Goal: Submit feedback/report problem: Provide input to the site owners about the experience or issues

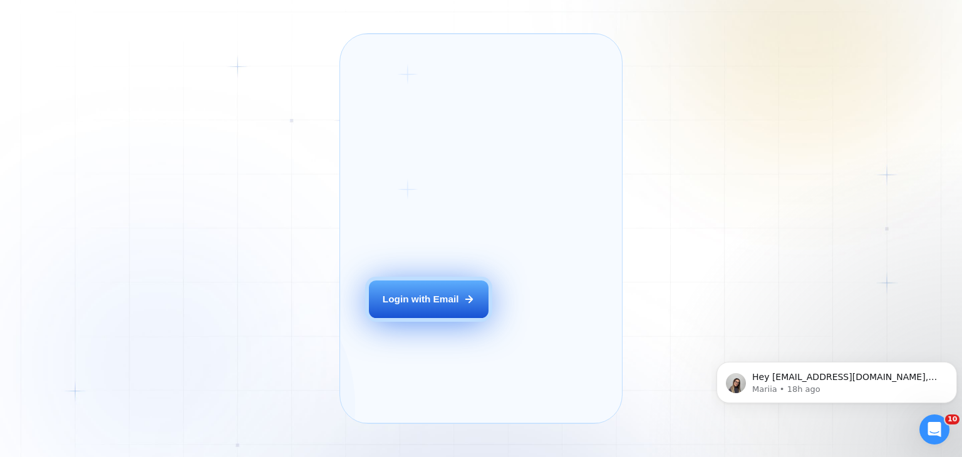
click at [432, 309] on button "Login with Email" at bounding box center [428, 300] width 119 height 38
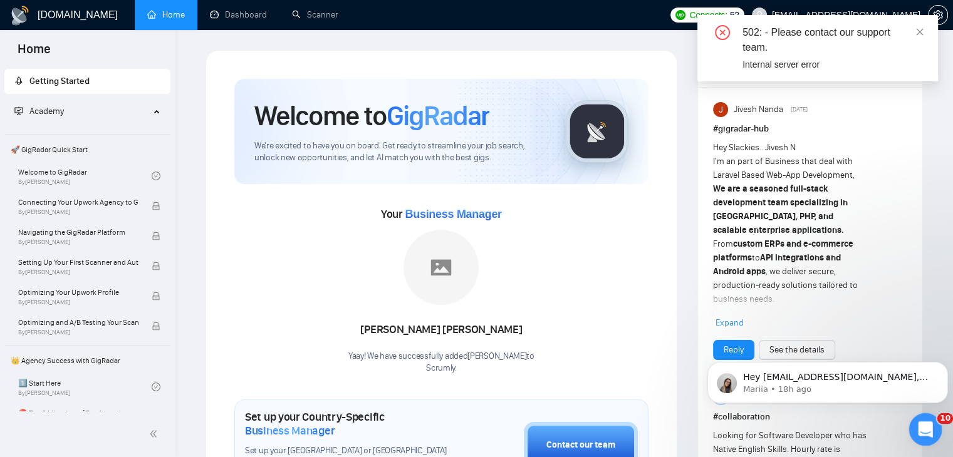
click at [921, 429] on icon "Open Intercom Messenger" at bounding box center [923, 428] width 9 height 10
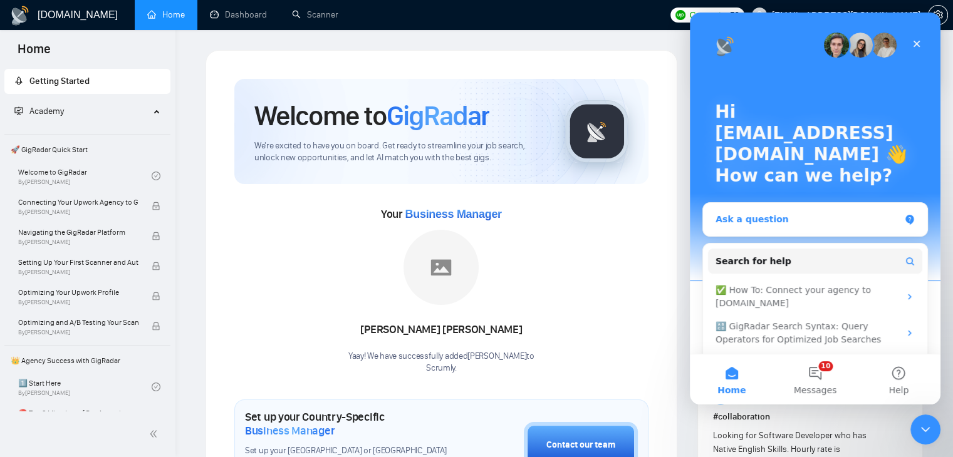
click at [786, 216] on div "Ask a question" at bounding box center [807, 219] width 184 height 13
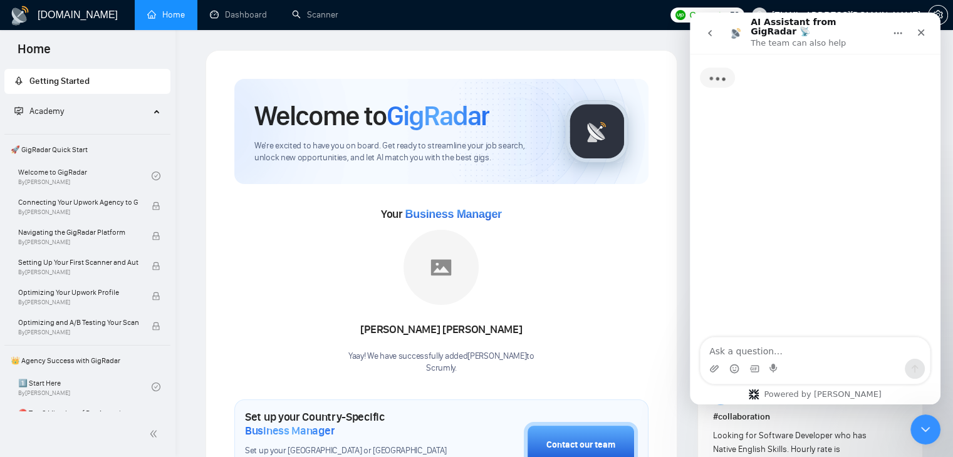
click at [742, 346] on textarea "Ask a question…" at bounding box center [814, 348] width 229 height 21
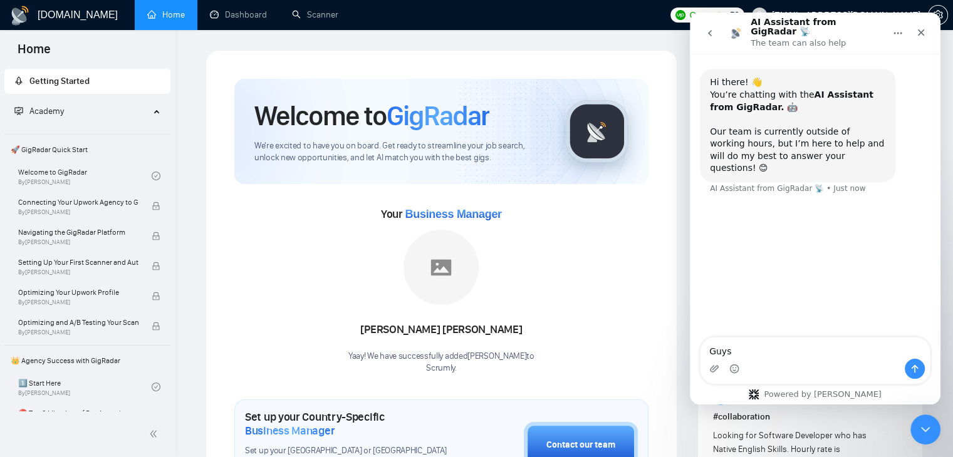
type textarea "Guys"
type textarea "I get"
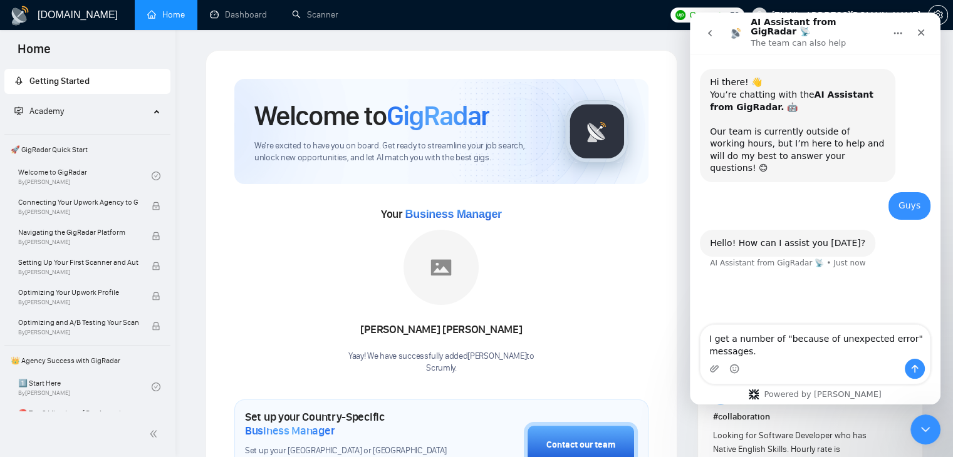
type textarea "I get a number of "because of unexpected error" messages."
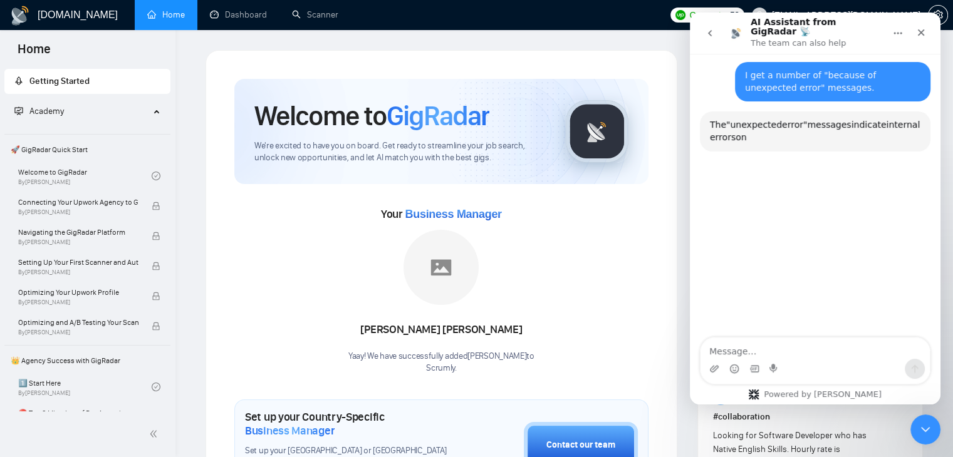
scroll to position [203, 0]
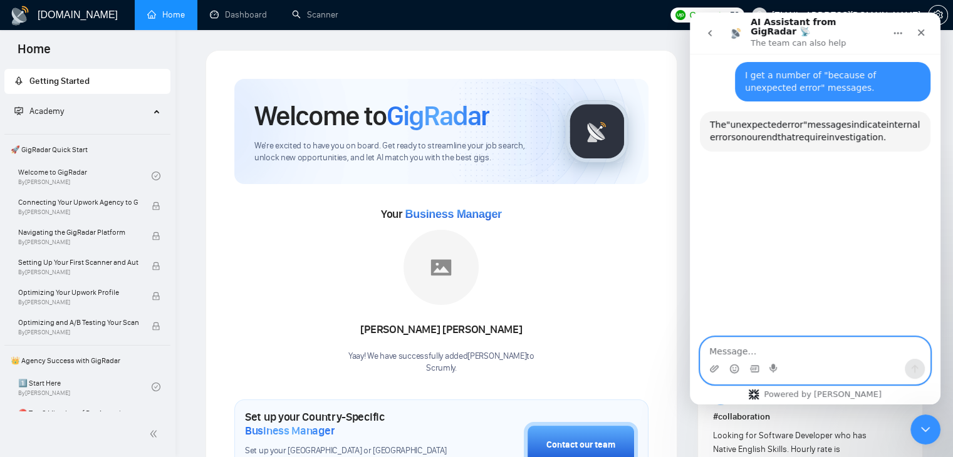
click at [743, 347] on textarea "Message…" at bounding box center [814, 348] width 229 height 21
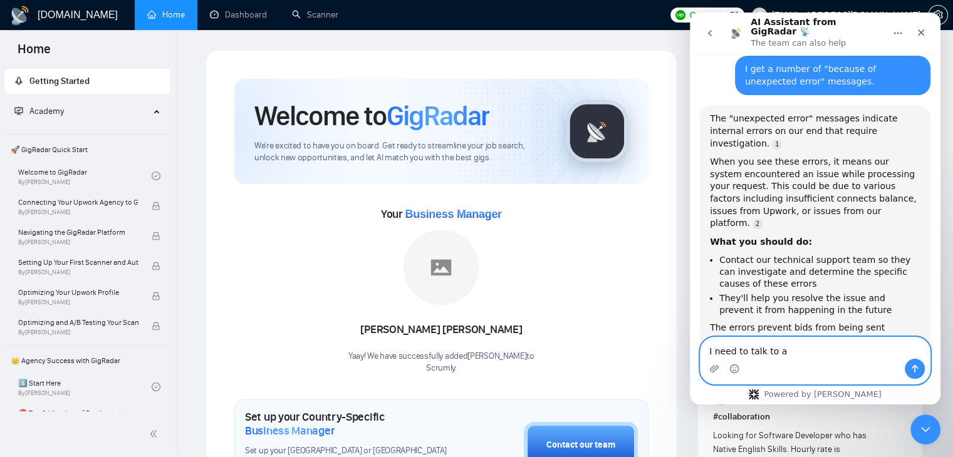
scroll to position [242, 0]
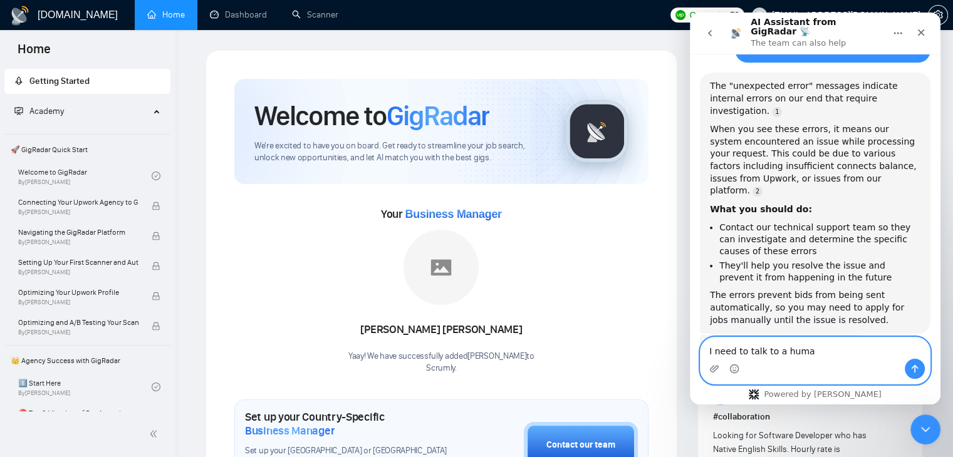
type textarea "I need to talk to a human"
click at [743, 349] on textarea "Message…" at bounding box center [814, 348] width 229 height 21
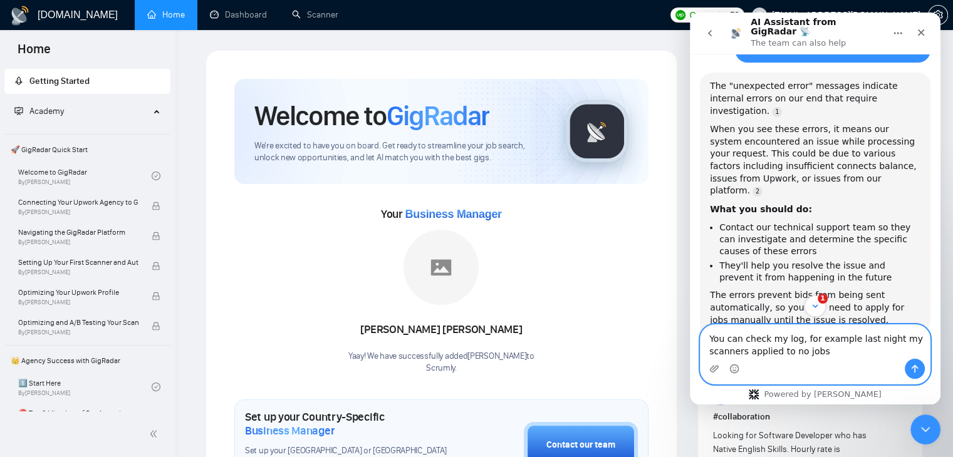
type textarea "You can check my log, for example last night my scanners applied to no jobs."
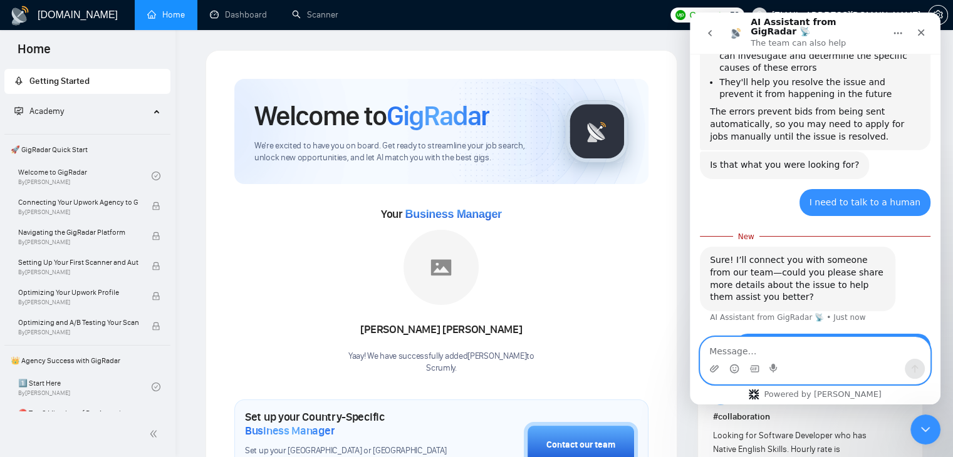
scroll to position [473, 0]
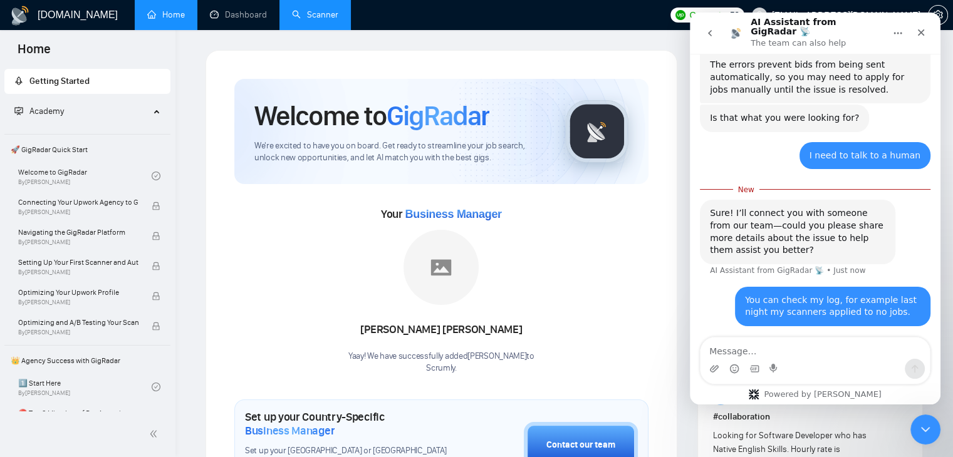
click at [330, 19] on link "Scanner" at bounding box center [315, 14] width 46 height 11
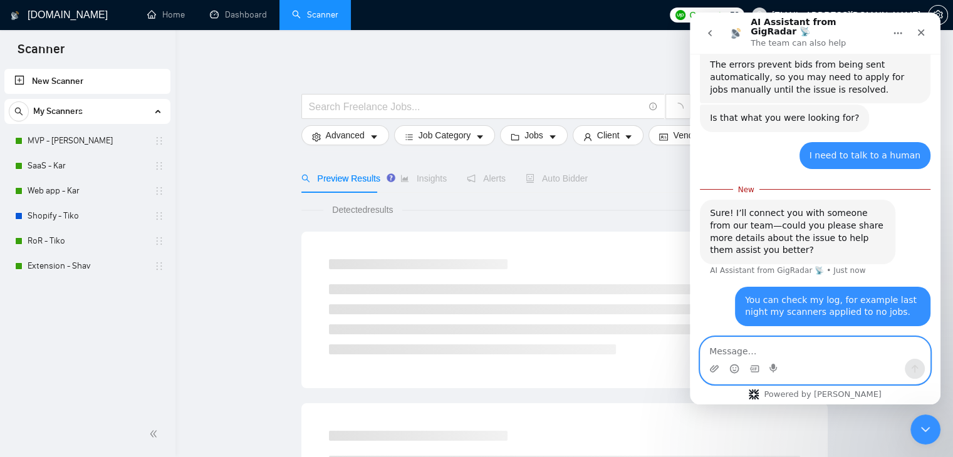
click at [739, 351] on textarea "Message…" at bounding box center [814, 348] width 229 height 21
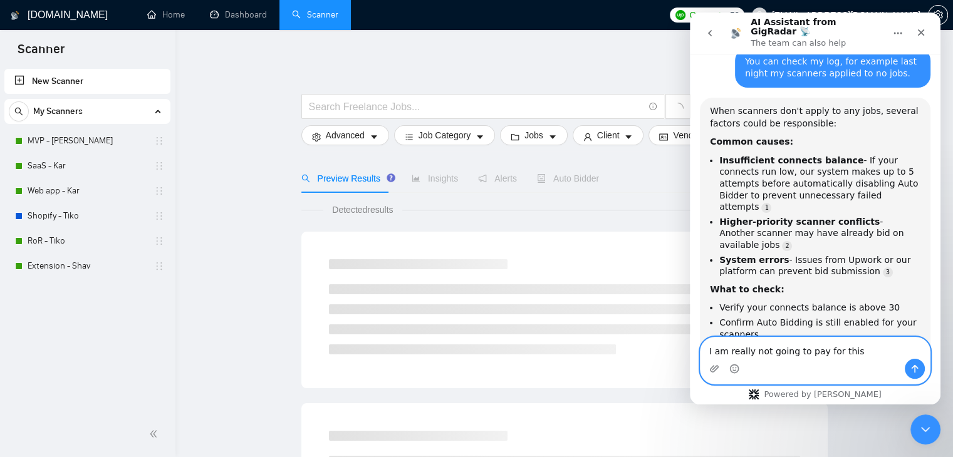
scroll to position [2, 0]
type textarea "I am really not going to pay for this."
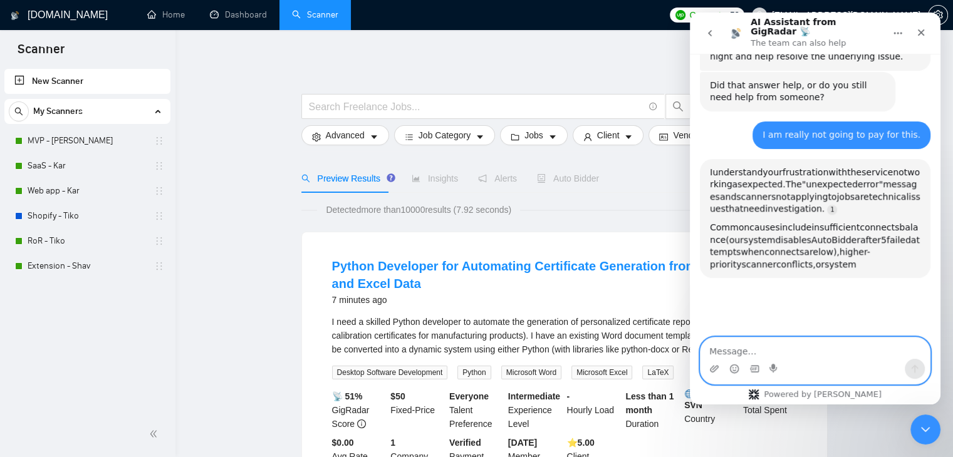
scroll to position [911, 0]
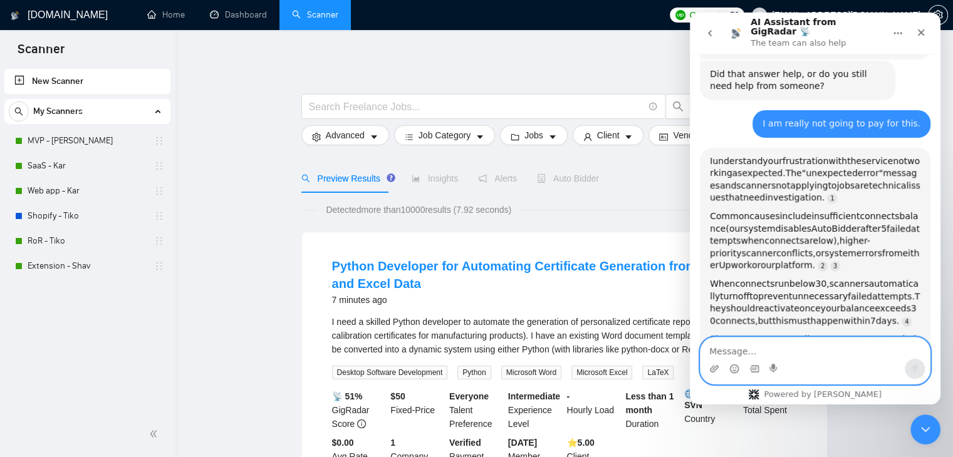
click at [753, 345] on textarea "Message…" at bounding box center [814, 348] width 229 height 21
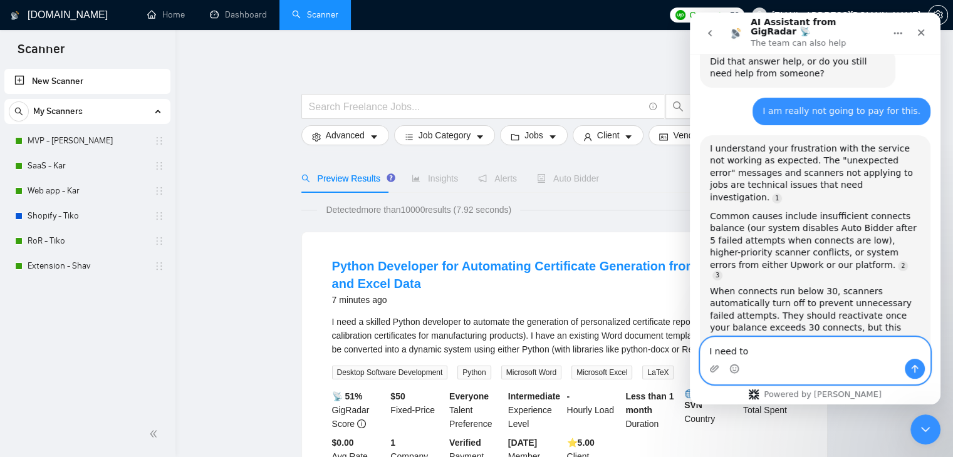
scroll to position [1102, 0]
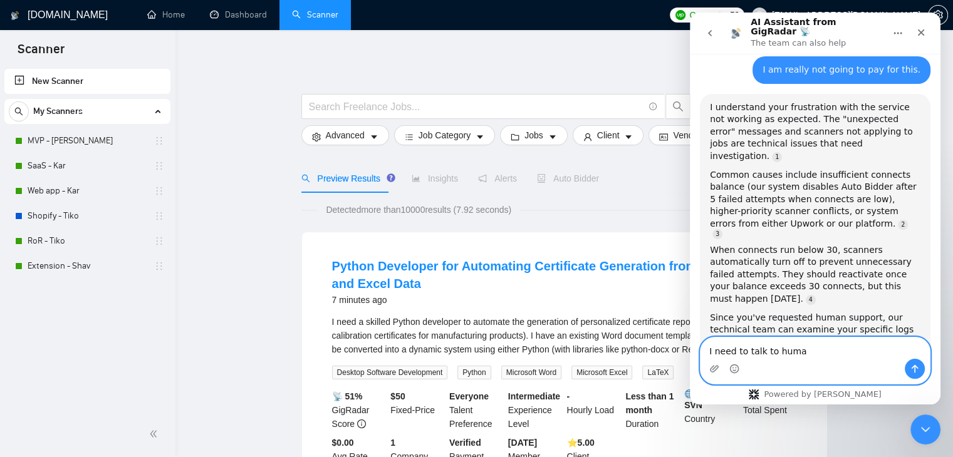
type textarea "I need to talk to human"
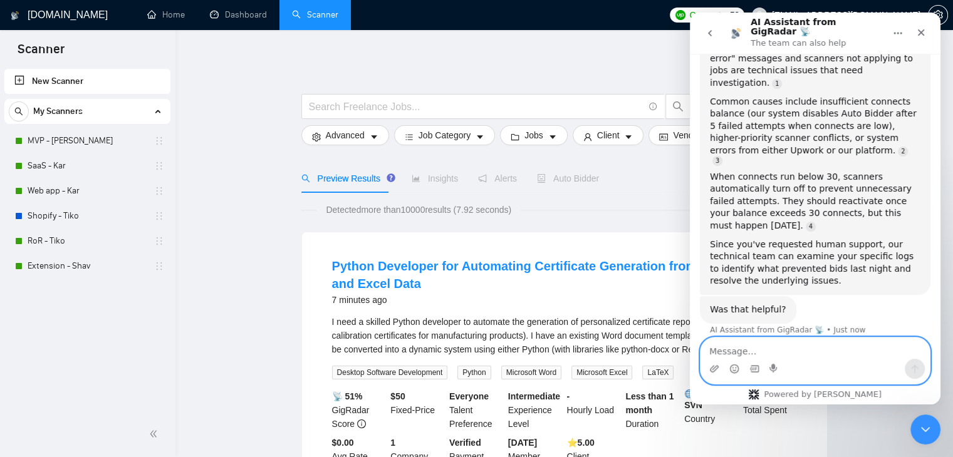
scroll to position [1180, 0]
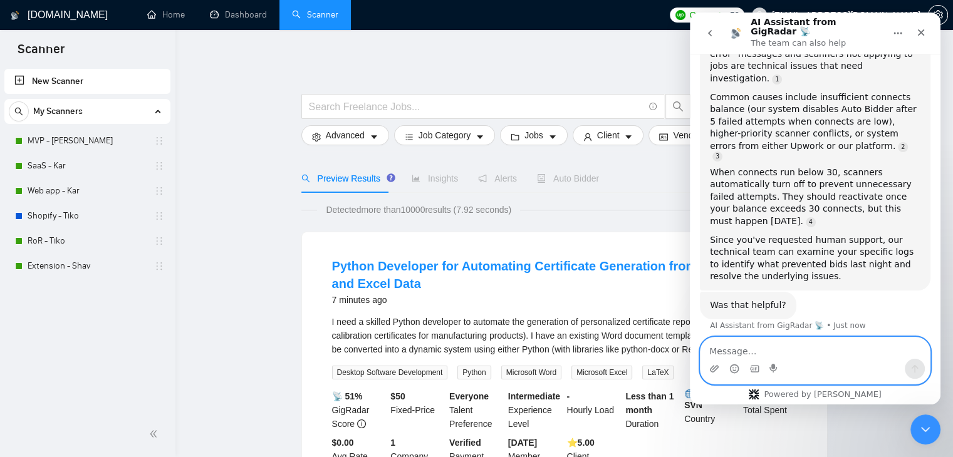
click at [753, 345] on textarea "Message…" at bounding box center [814, 348] width 229 height 21
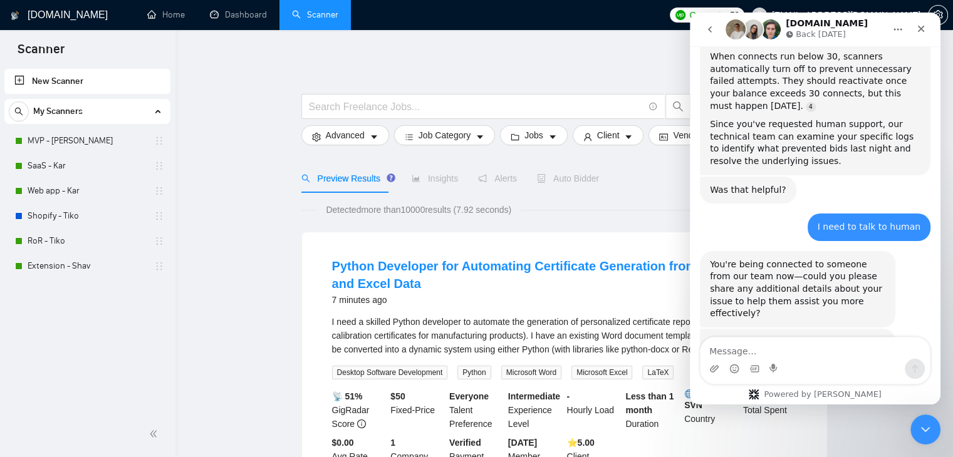
scroll to position [1289, 0]
click at [48, 6] on h1 "[DOMAIN_NAME]" at bounding box center [68, 15] width 80 height 30
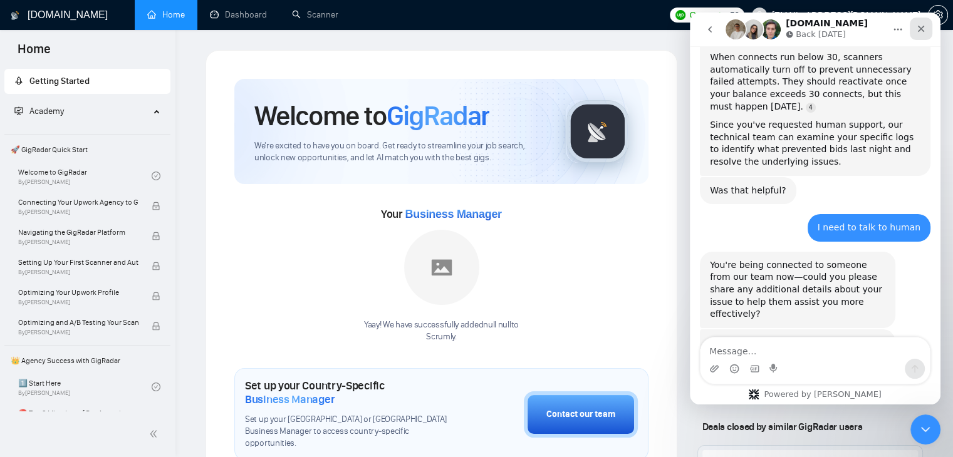
click at [920, 24] on icon "Close" at bounding box center [921, 29] width 10 height 10
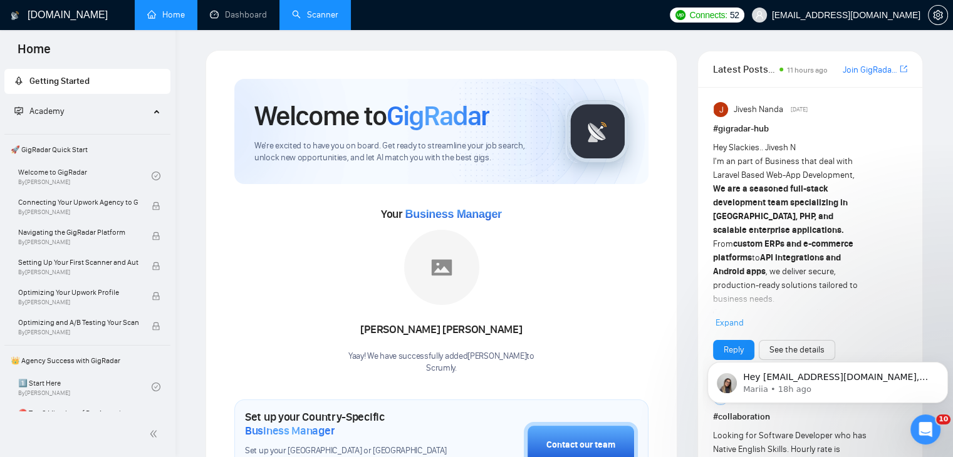
click at [306, 11] on link "Scanner" at bounding box center [315, 14] width 46 height 11
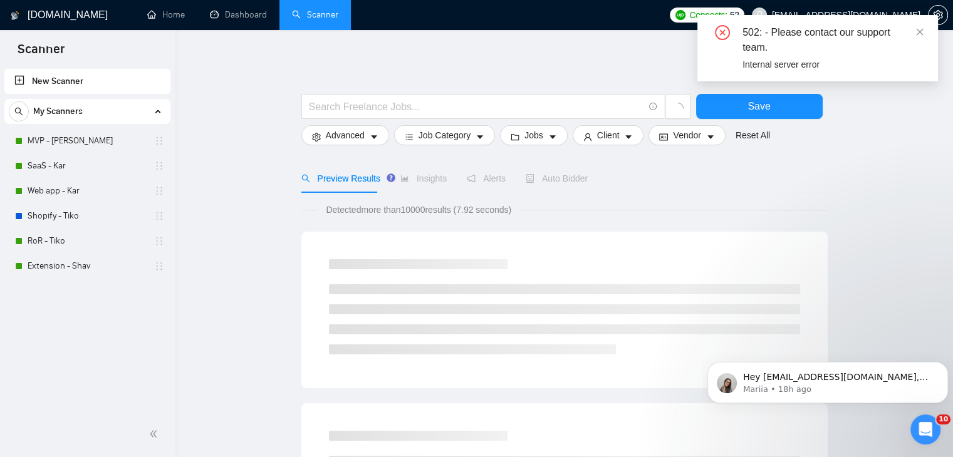
click at [919, 31] on icon "close" at bounding box center [919, 32] width 9 height 9
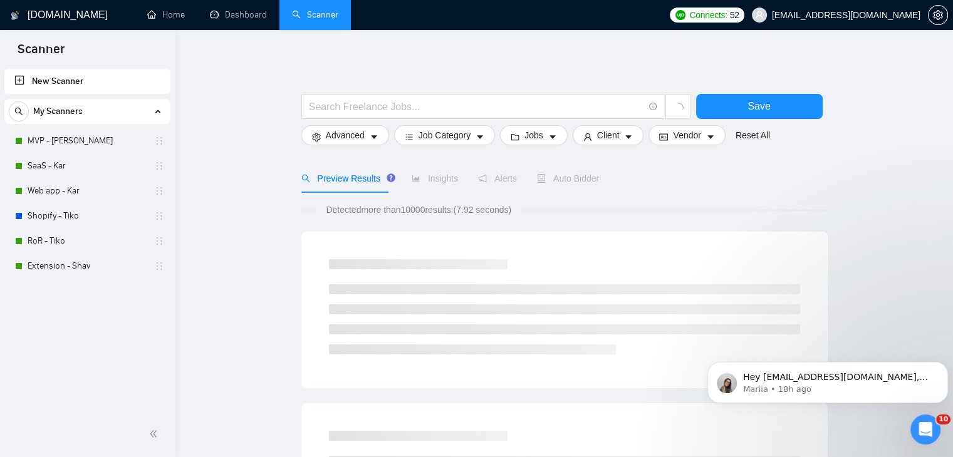
click at [306, 18] on link "Scanner" at bounding box center [315, 14] width 46 height 11
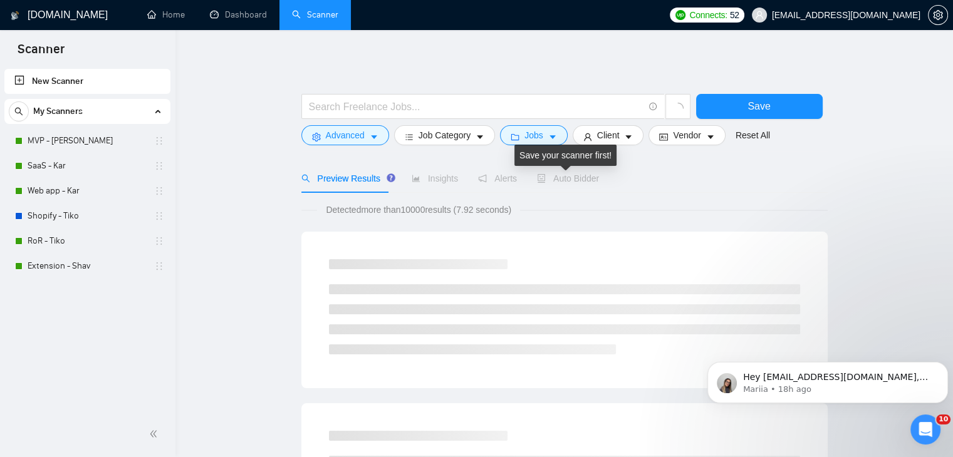
click at [559, 179] on span "Auto Bidder" at bounding box center [568, 179] width 62 height 10
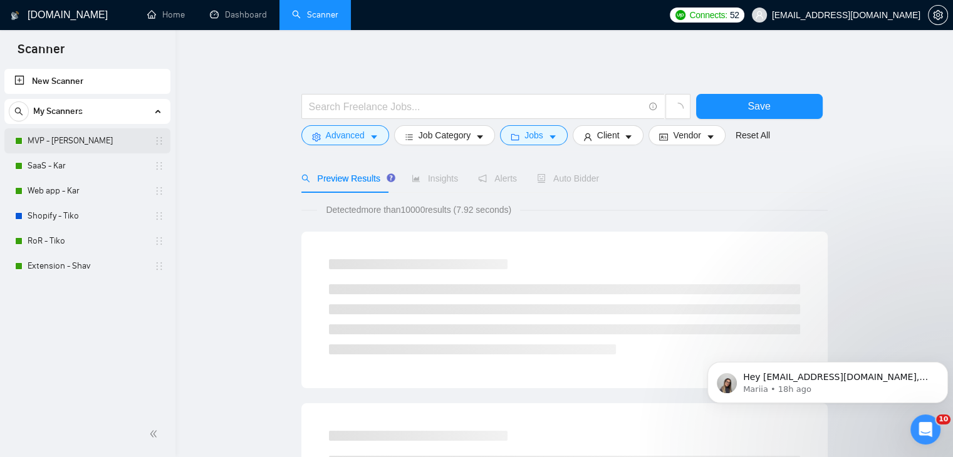
click at [70, 137] on link "MVP - [PERSON_NAME]" at bounding box center [87, 140] width 119 height 25
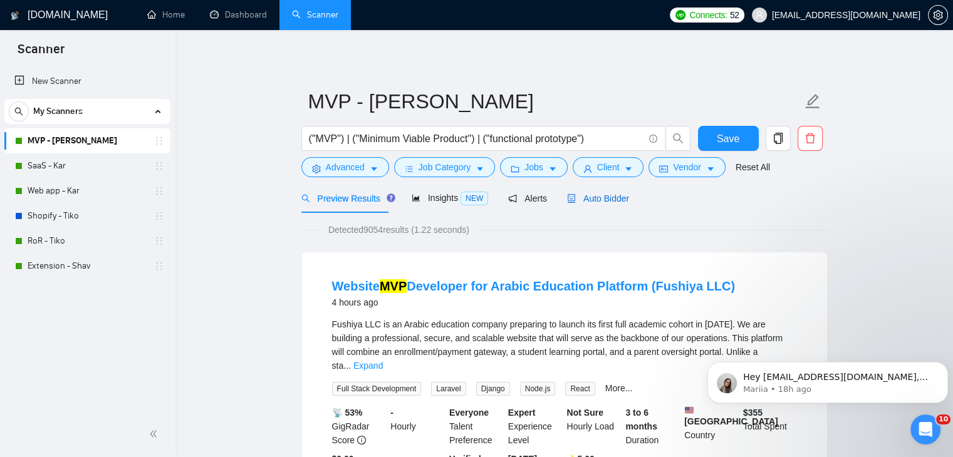
click at [588, 201] on span "Auto Bidder" at bounding box center [598, 199] width 62 height 10
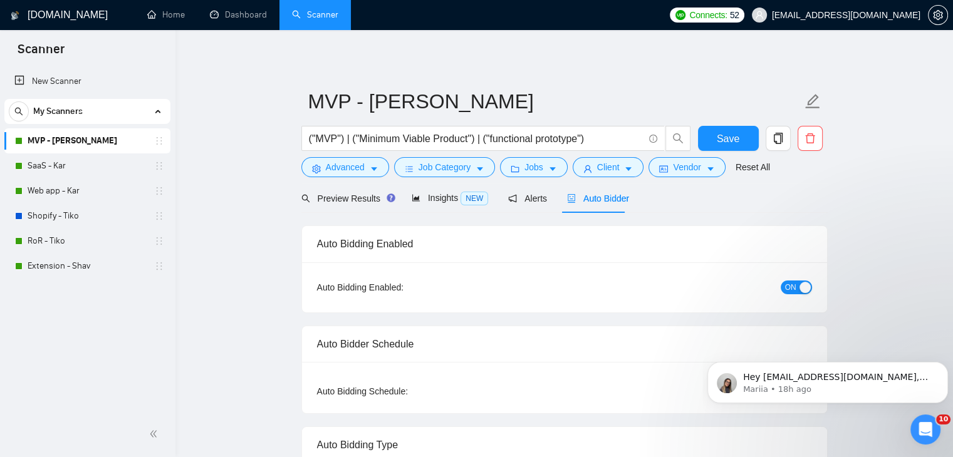
checkbox input "true"
